Goal: Task Accomplishment & Management: Complete application form

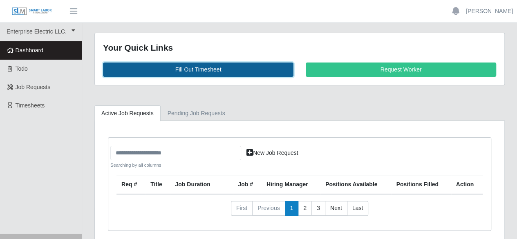
click at [184, 66] on link "Fill Out Timesheet" at bounding box center [198, 70] width 191 height 14
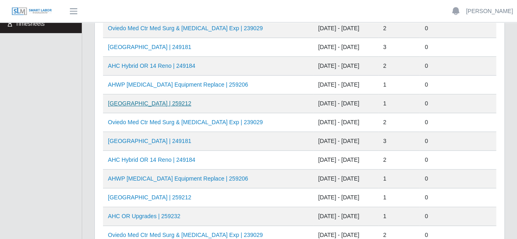
scroll to position [123, 0]
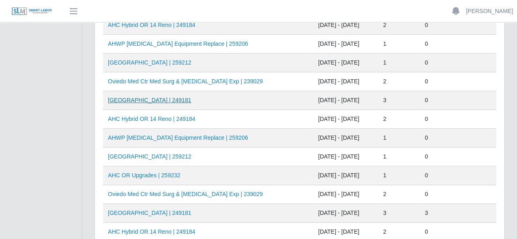
click at [150, 101] on link "AH Celebration Tower | 249181" at bounding box center [149, 100] width 83 height 7
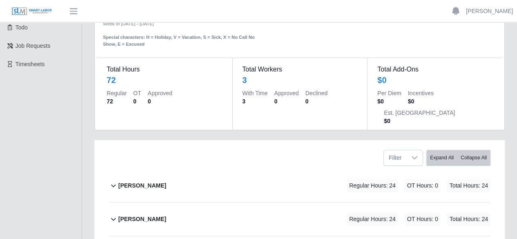
scroll to position [82, 0]
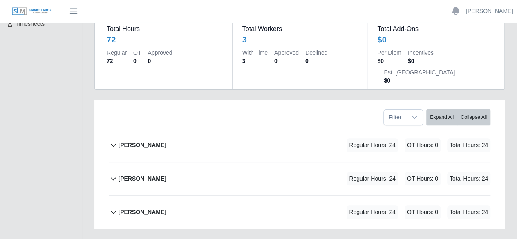
click at [137, 141] on b "[PERSON_NAME]" at bounding box center [142, 145] width 48 height 9
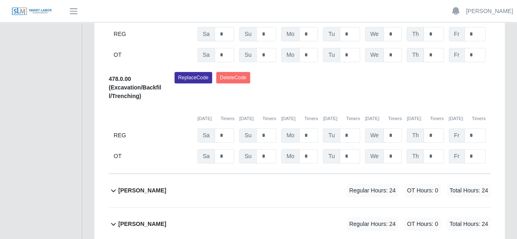
scroll to position [312, 0]
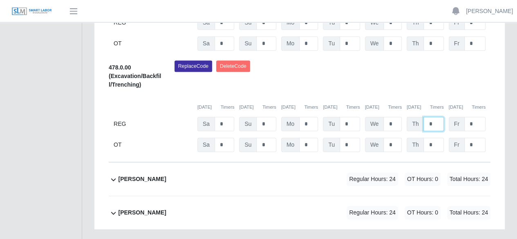
click at [436, 117] on input "*" at bounding box center [434, 124] width 20 height 14
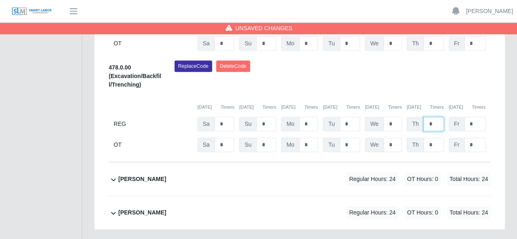
type input "*"
click at [120, 175] on b "[PERSON_NAME]" at bounding box center [142, 179] width 48 height 9
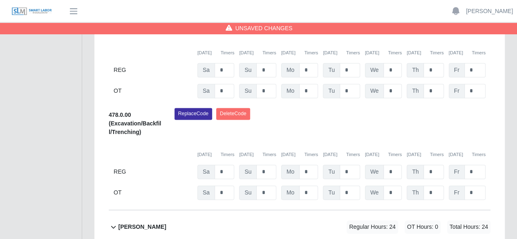
scroll to position [541, 0]
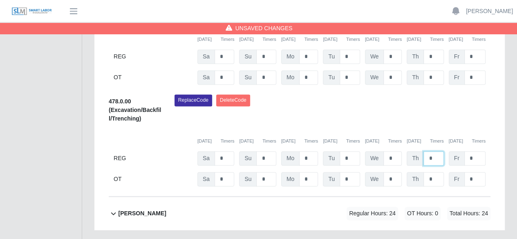
click at [433, 151] on input "*" at bounding box center [434, 158] width 20 height 14
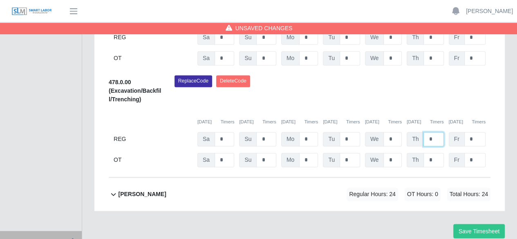
scroll to position [571, 0]
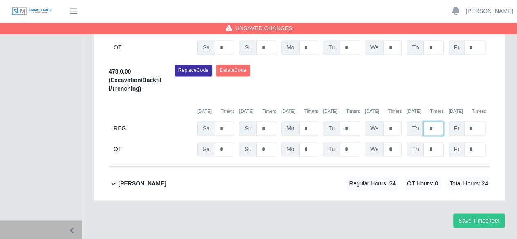
type input "*"
click at [135, 180] on b "[PERSON_NAME]" at bounding box center [142, 184] width 48 height 9
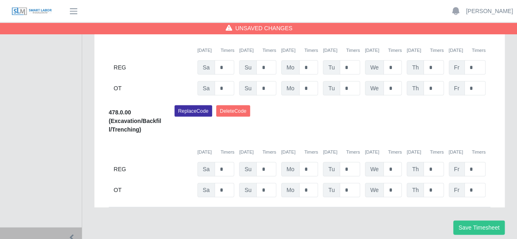
scroll to position [801, 0]
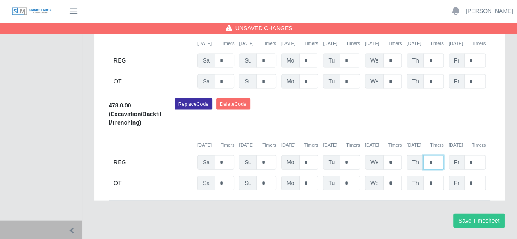
click at [432, 155] on input "*" at bounding box center [434, 162] width 20 height 14
type input "*"
click at [468, 214] on button "Save Timesheet" at bounding box center [479, 221] width 52 height 14
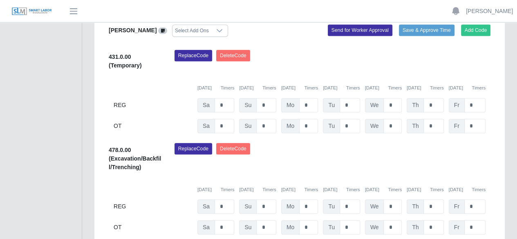
scroll to position [270, 0]
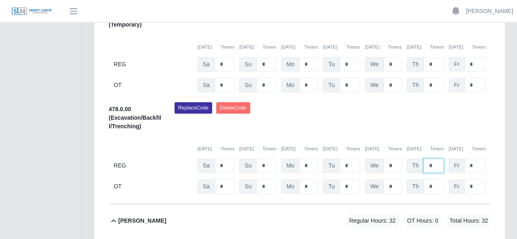
click at [435, 159] on input "*" at bounding box center [434, 166] width 20 height 14
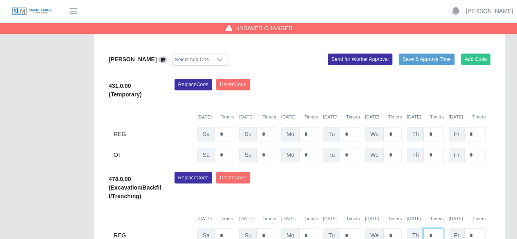
scroll to position [188, 0]
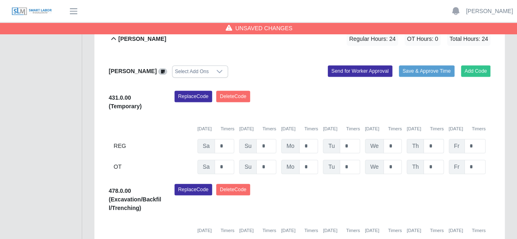
type input "*"
click at [431, 139] on input "*" at bounding box center [434, 146] width 20 height 14
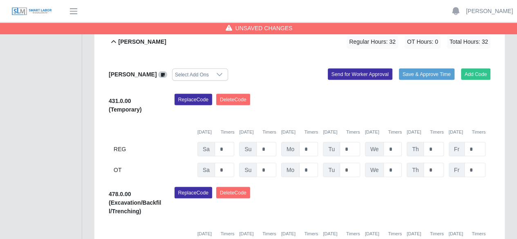
scroll to position [801, 0]
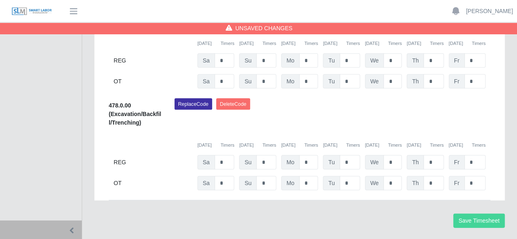
type input "*"
click at [474, 214] on button "Save Timesheet" at bounding box center [479, 221] width 52 height 14
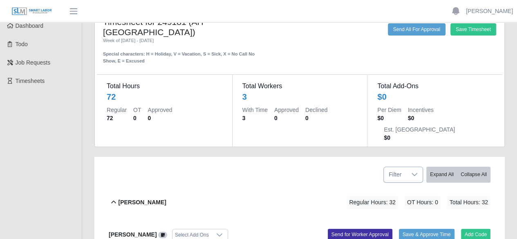
scroll to position [0, 0]
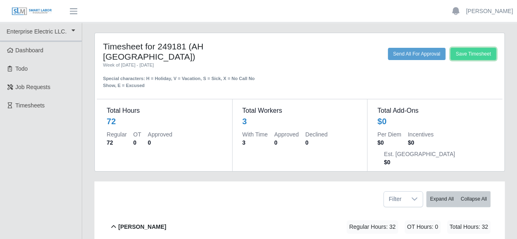
click at [470, 50] on button "Save Timesheet" at bounding box center [474, 54] width 46 height 12
